Goal: Transaction & Acquisition: Purchase product/service

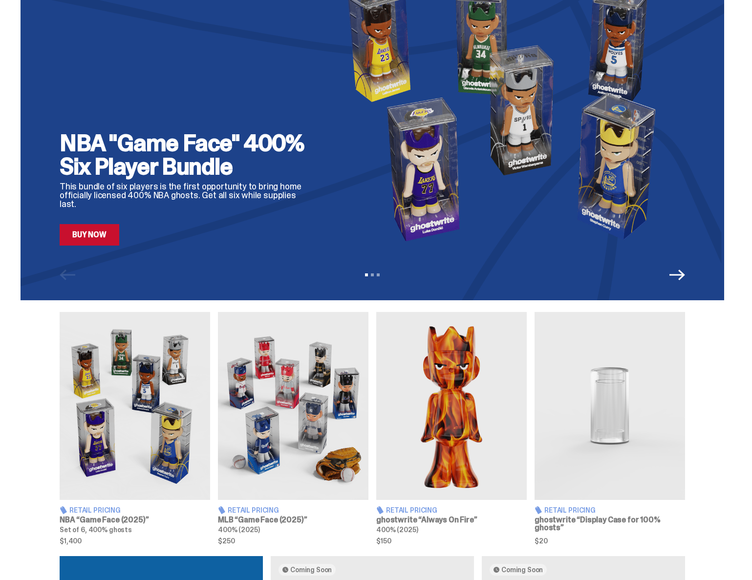
scroll to position [219, 0]
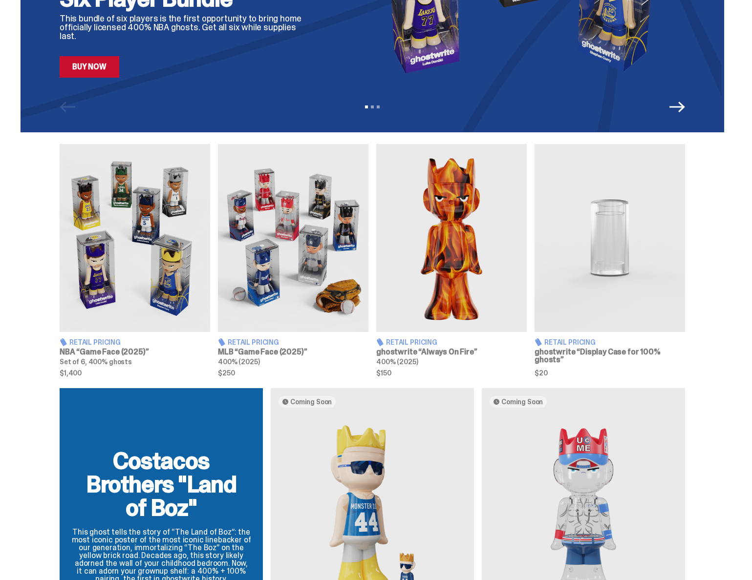
click at [623, 285] on img at bounding box center [610, 238] width 150 height 188
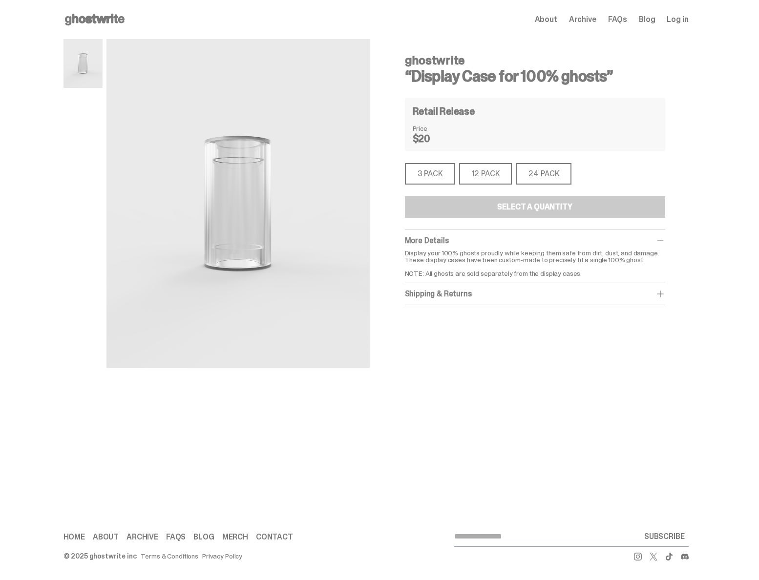
click at [538, 173] on div "24 PACK" at bounding box center [544, 173] width 56 height 21
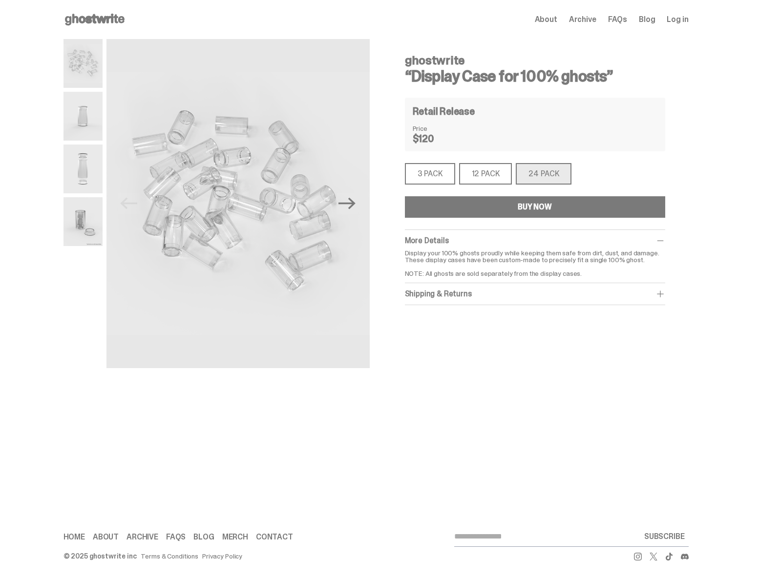
click at [92, 124] on img at bounding box center [83, 116] width 39 height 49
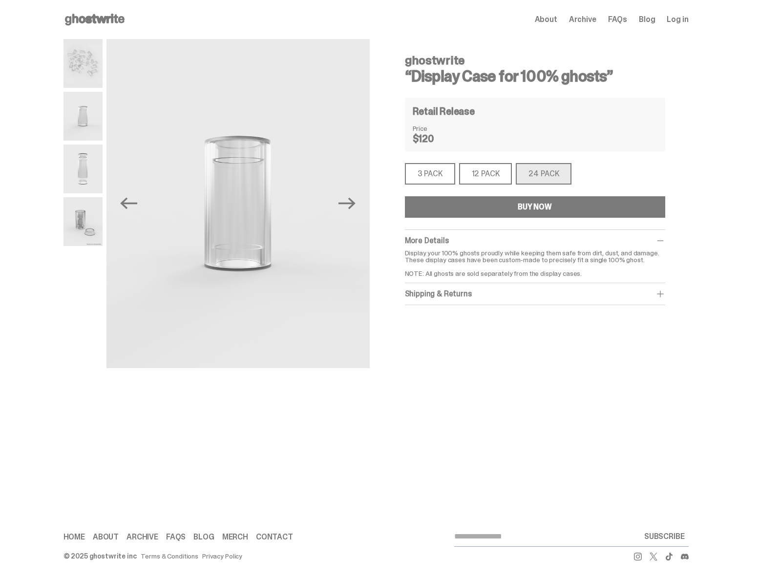
click at [81, 172] on img at bounding box center [83, 169] width 39 height 49
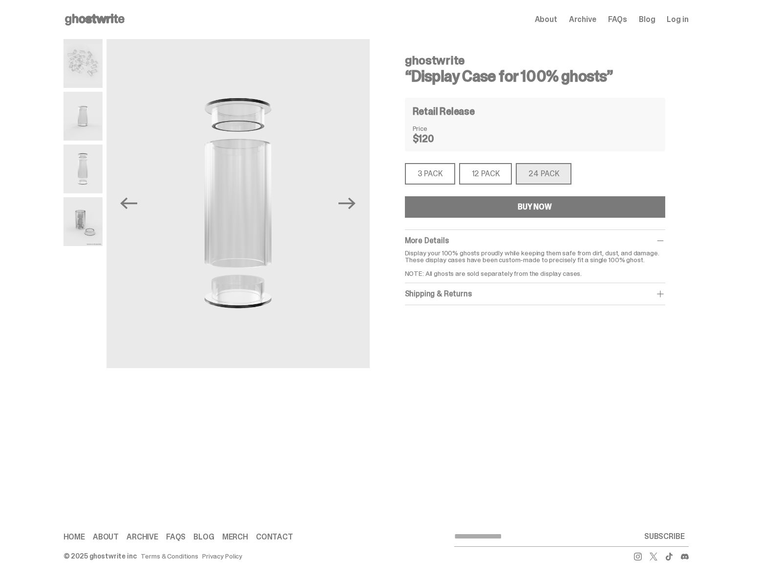
click at [82, 230] on img at bounding box center [83, 221] width 39 height 49
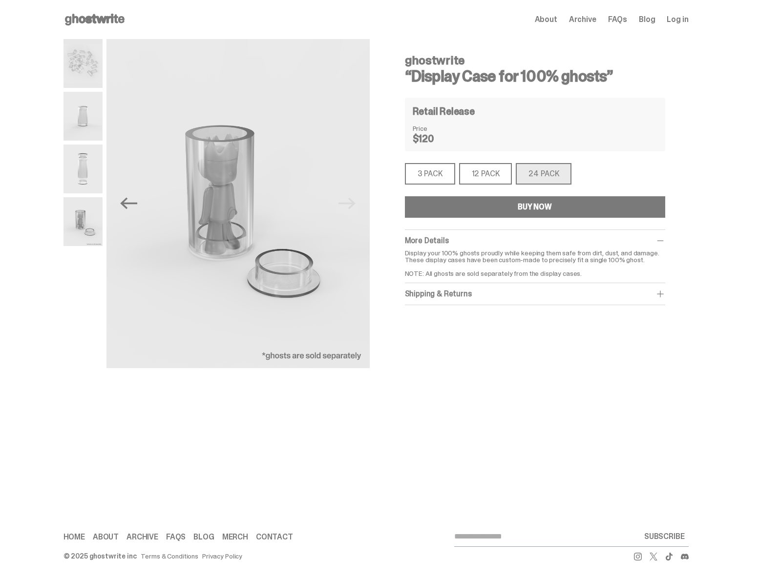
click at [84, 70] on img at bounding box center [83, 63] width 39 height 49
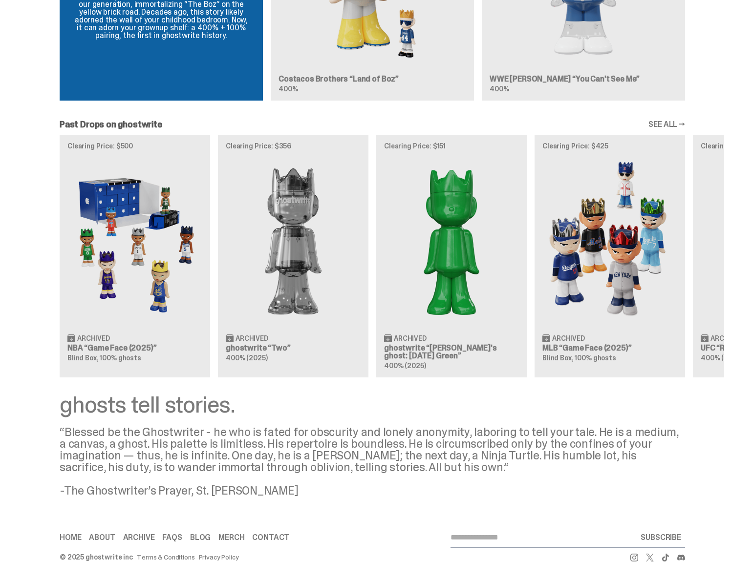
scroll to position [764, 0]
click at [164, 274] on div "Clearing Price: $500 Archived NBA “Game Face (2025)” Blind Box, 100% ghosts Cle…" at bounding box center [373, 255] width 704 height 242
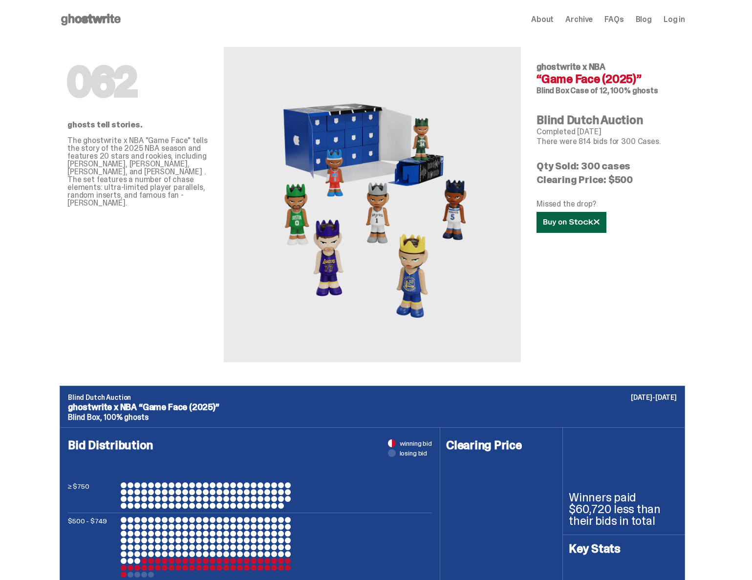
click at [585, 220] on icon at bounding box center [571, 222] width 56 height 7
